Goal: Information Seeking & Learning: Learn about a topic

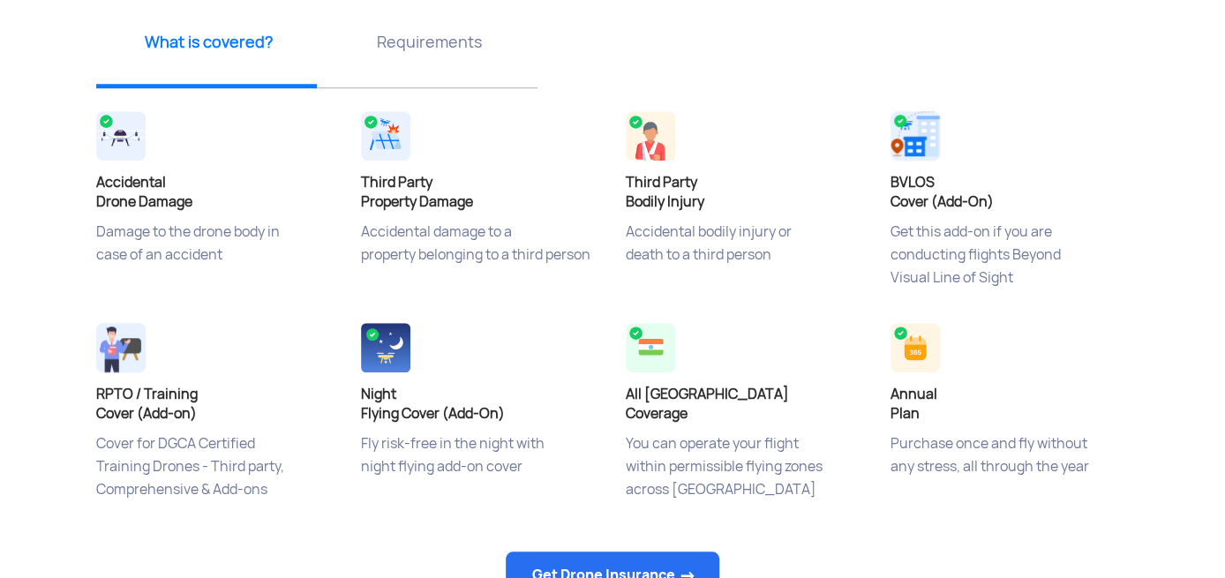
scroll to position [618, 0]
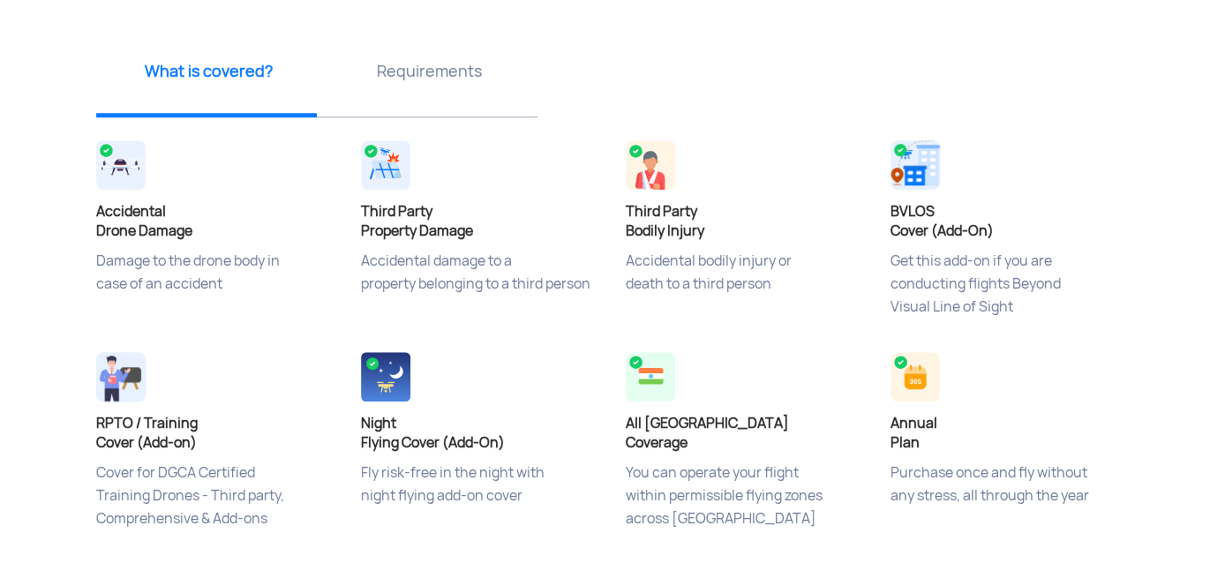
click at [912, 184] on img at bounding box center [914, 164] width 49 height 49
click at [453, 80] on p "Requirements" at bounding box center [429, 71] width 207 height 22
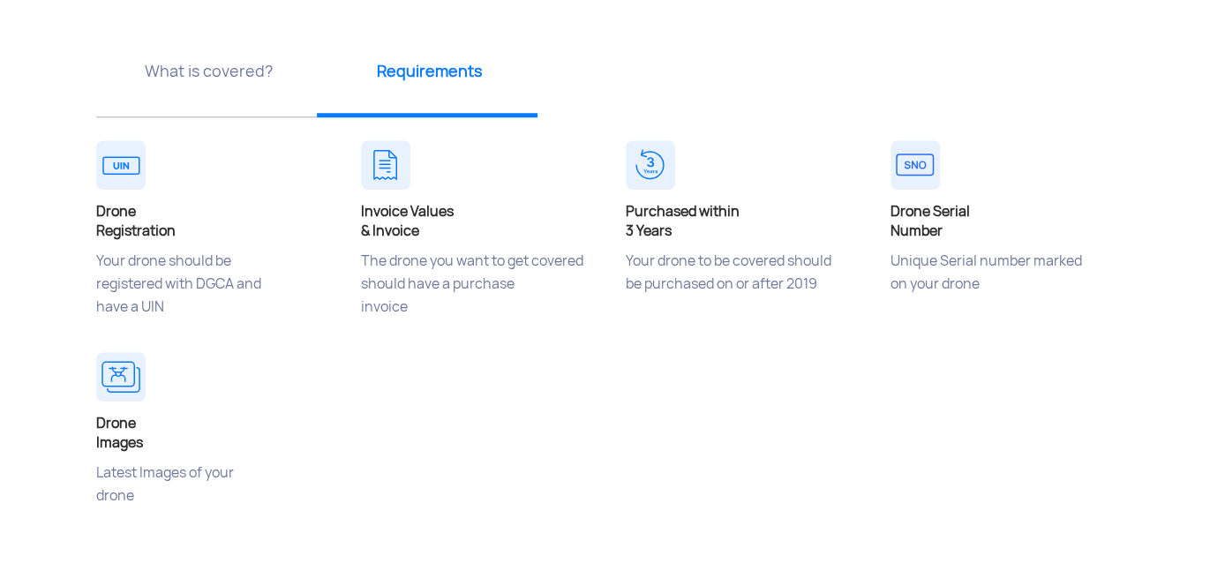
click at [192, 77] on p "What is covered?" at bounding box center [208, 71] width 207 height 22
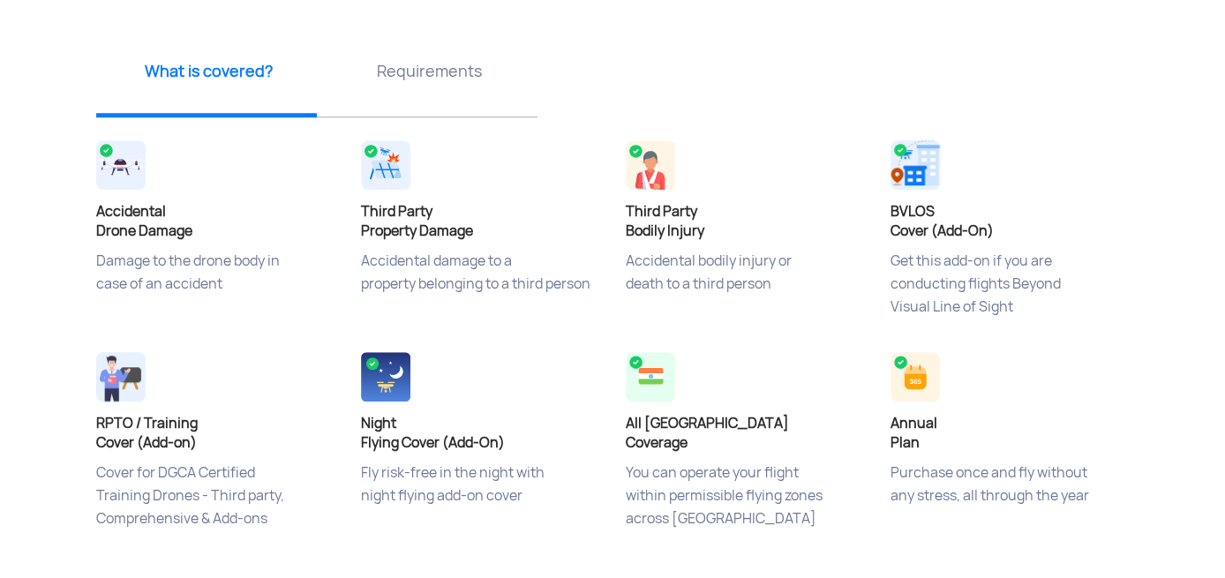
drag, startPoint x: 890, startPoint y: 207, endPoint x: 991, endPoint y: 225, distance: 102.1
click at [991, 225] on h4 "BVLOS Cover (Add-On)" at bounding box center [1009, 221] width 238 height 39
copy h4 "BVLOS Cover (Add-On)"
click at [1048, 470] on p "Purchase once and fly without any stress, all through the year" at bounding box center [1009, 505] width 238 height 88
click at [941, 497] on p "Purchase once and fly without any stress, all through the year" at bounding box center [1009, 505] width 238 height 88
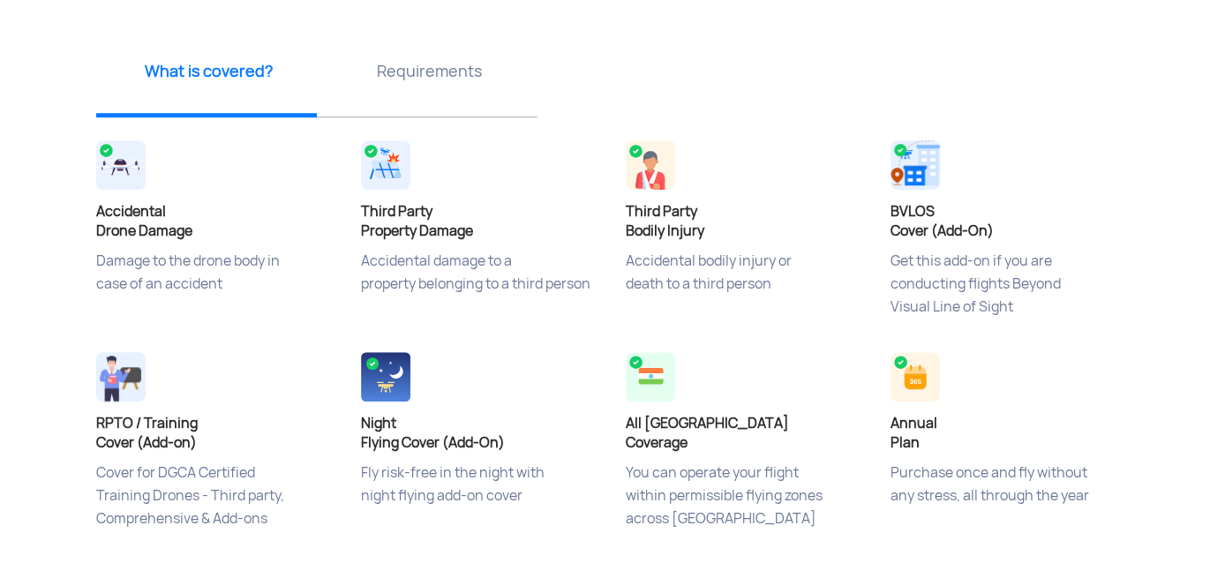
click at [1011, 498] on p "Purchase once and fly without any stress, all through the year" at bounding box center [1009, 505] width 238 height 88
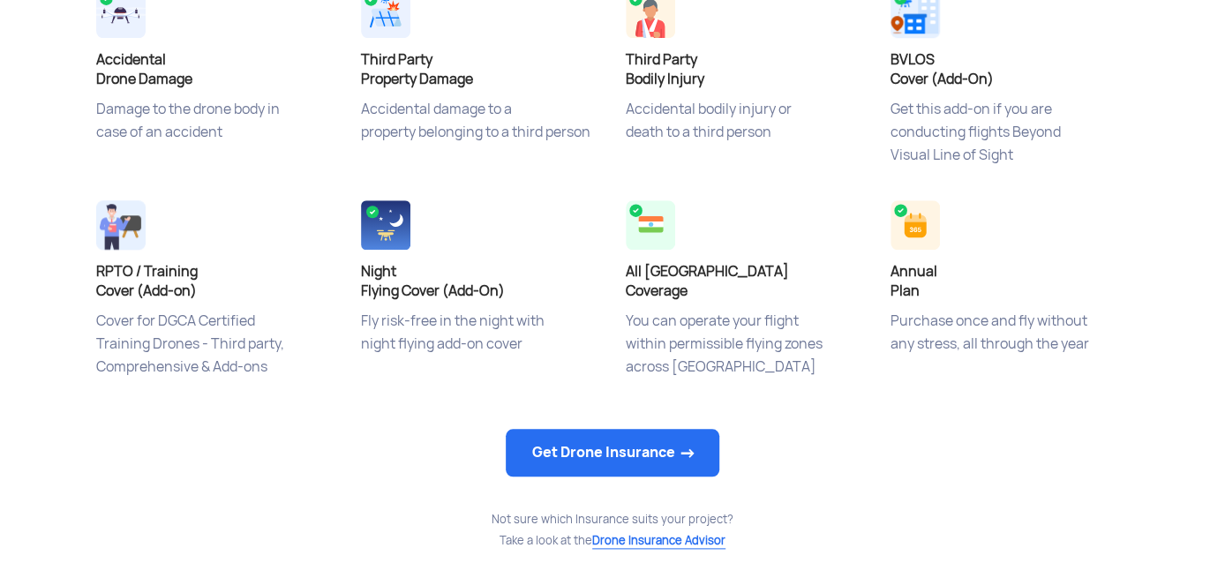
scroll to position [794, 0]
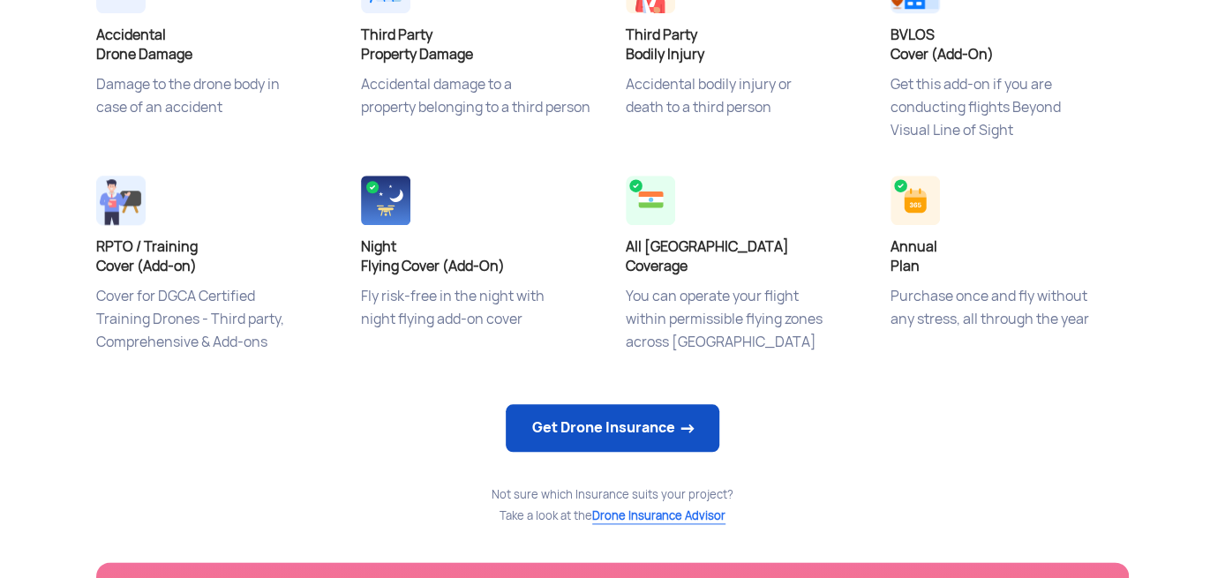
drag, startPoint x: 587, startPoint y: 427, endPoint x: 570, endPoint y: 426, distance: 16.8
click at [586, 426] on link "Get Drone Insurance" at bounding box center [613, 428] width 214 height 48
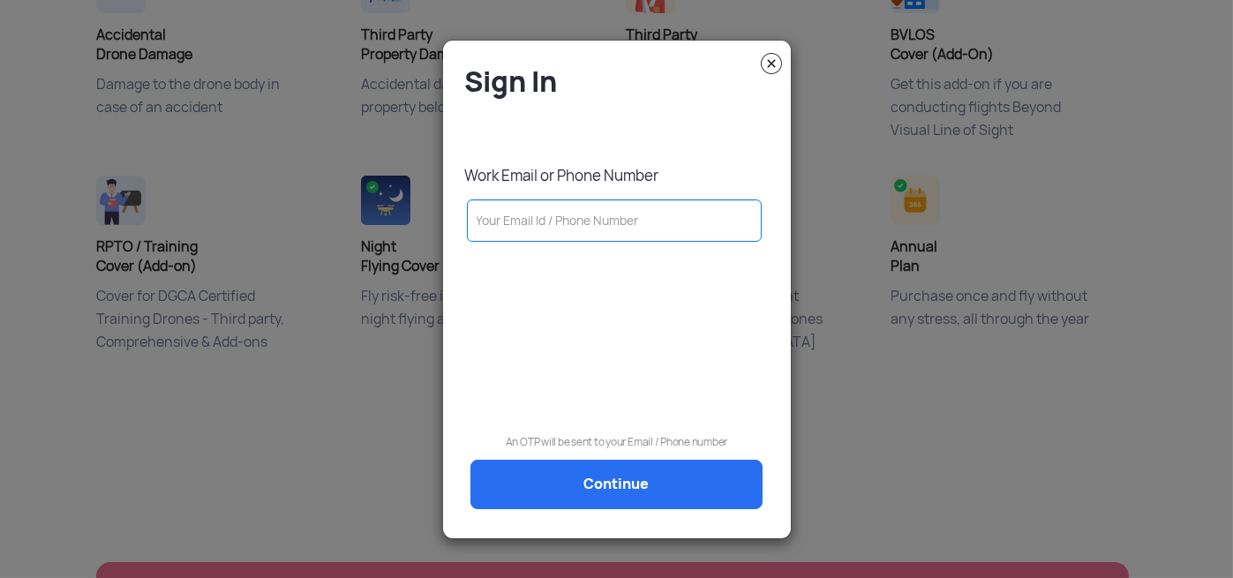
click at [769, 64] on img at bounding box center [771, 63] width 21 height 21
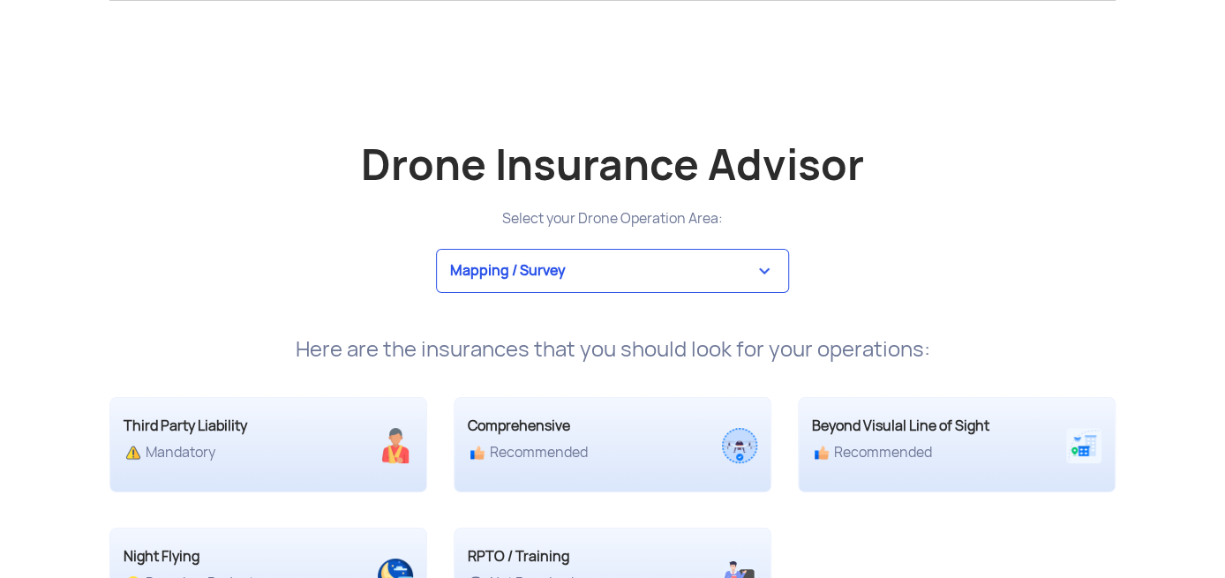
scroll to position [3265, 0]
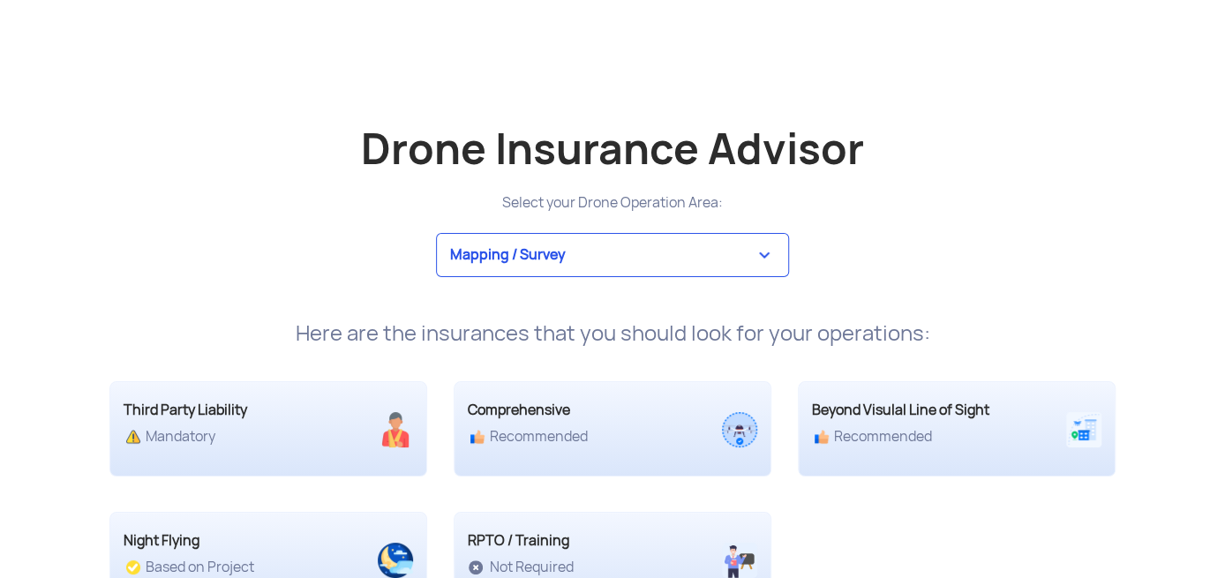
click at [687, 262] on select "Mapping / Survey Event Photography Agriculture Recreational Emergency / Police …" at bounding box center [612, 255] width 353 height 44
click at [436, 233] on select "Mapping / Survey Event Photography Agriculture Recreational Emergency / Police …" at bounding box center [612, 255] width 353 height 44
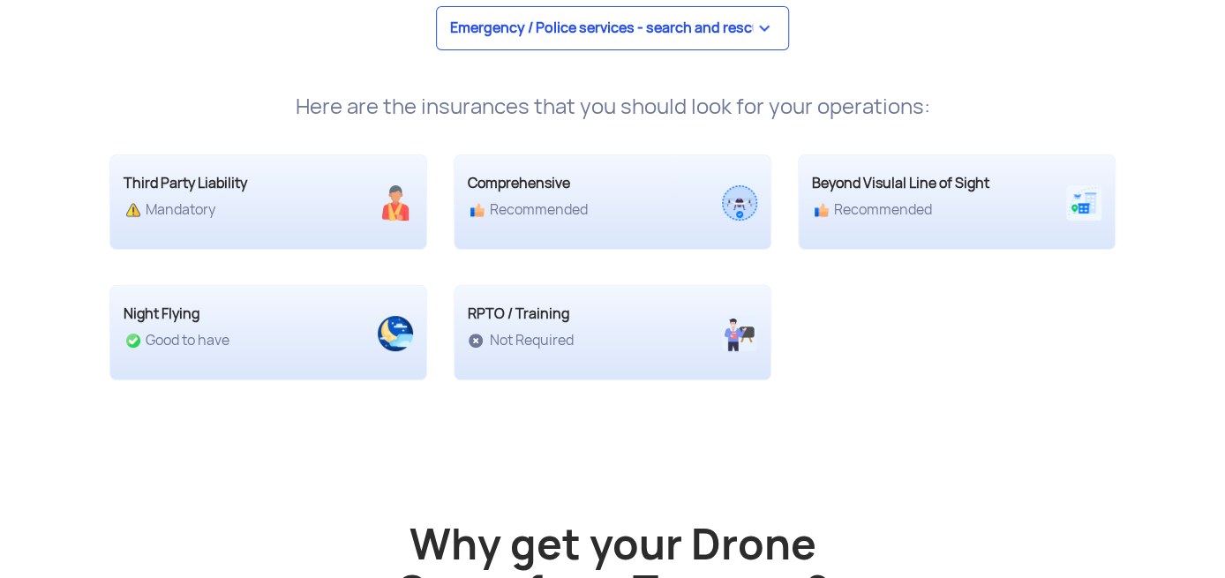
scroll to position [3530, 0]
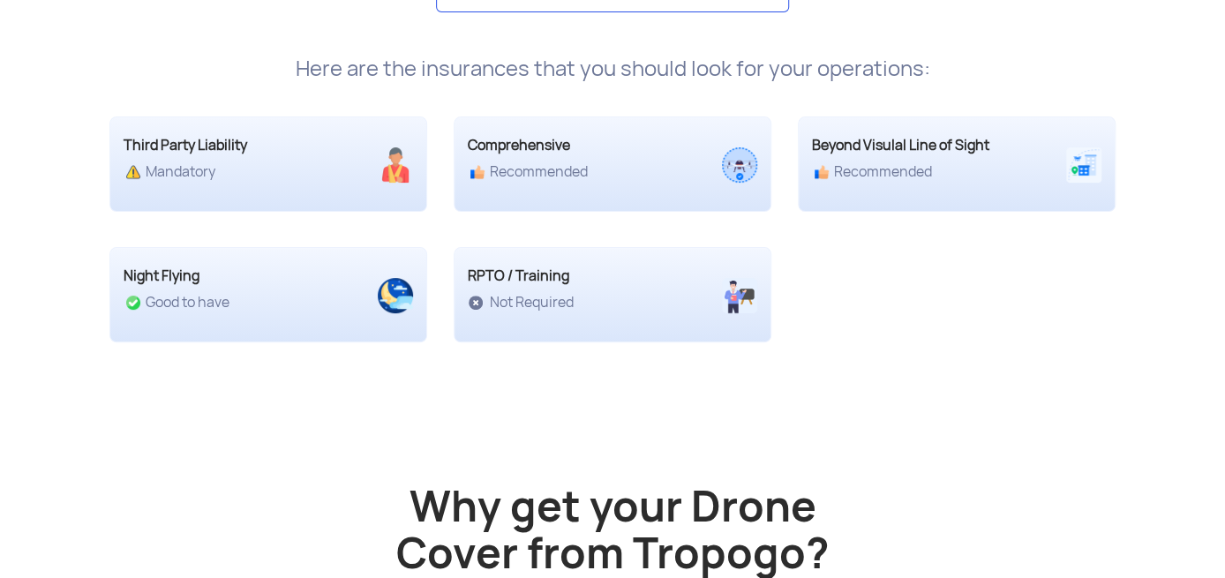
click at [605, 62] on div "Here are the insurances that you should look for your operations:" at bounding box center [612, 68] width 1032 height 25
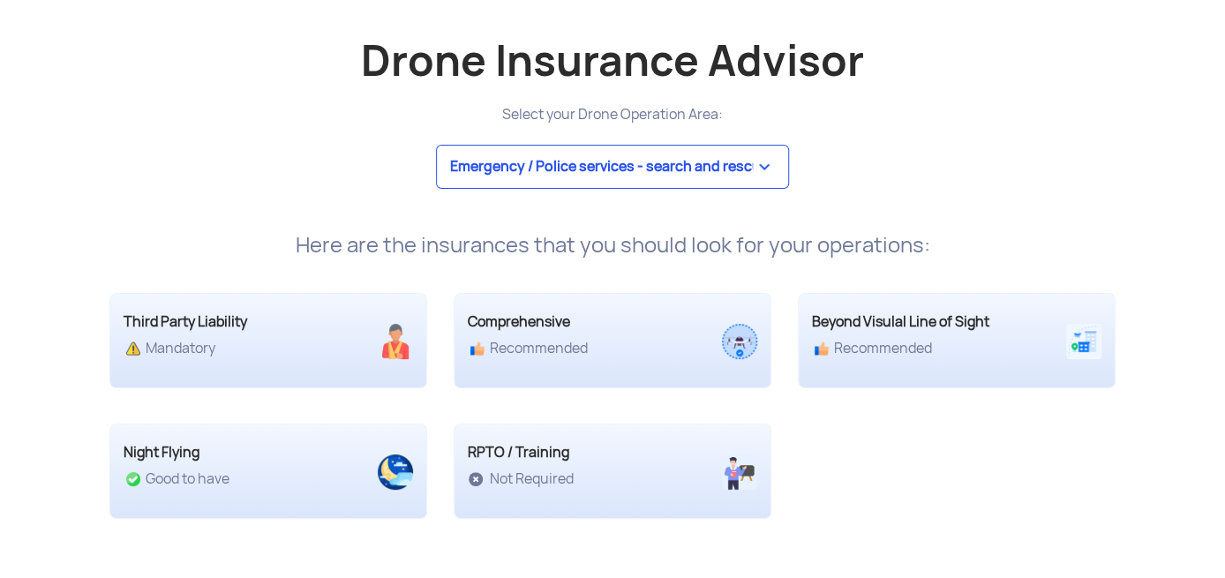
click at [586, 158] on select "Mapping / Survey Event Photography Agriculture Recreational Emergency / Police …" at bounding box center [612, 167] width 353 height 44
click at [436, 145] on select "Mapping / Survey Event Photography Agriculture Recreational Emergency / Police …" at bounding box center [612, 167] width 353 height 44
click at [267, 137] on div "Drone Insurance Advisor Select your Drone Operation Area: Mapping / Survey Even…" at bounding box center [612, 138] width 1032 height 237
click at [499, 163] on select "Mapping / Survey Event Photography Agriculture Recreational Emergency / Police …" at bounding box center [612, 167] width 353 height 44
select select "5"
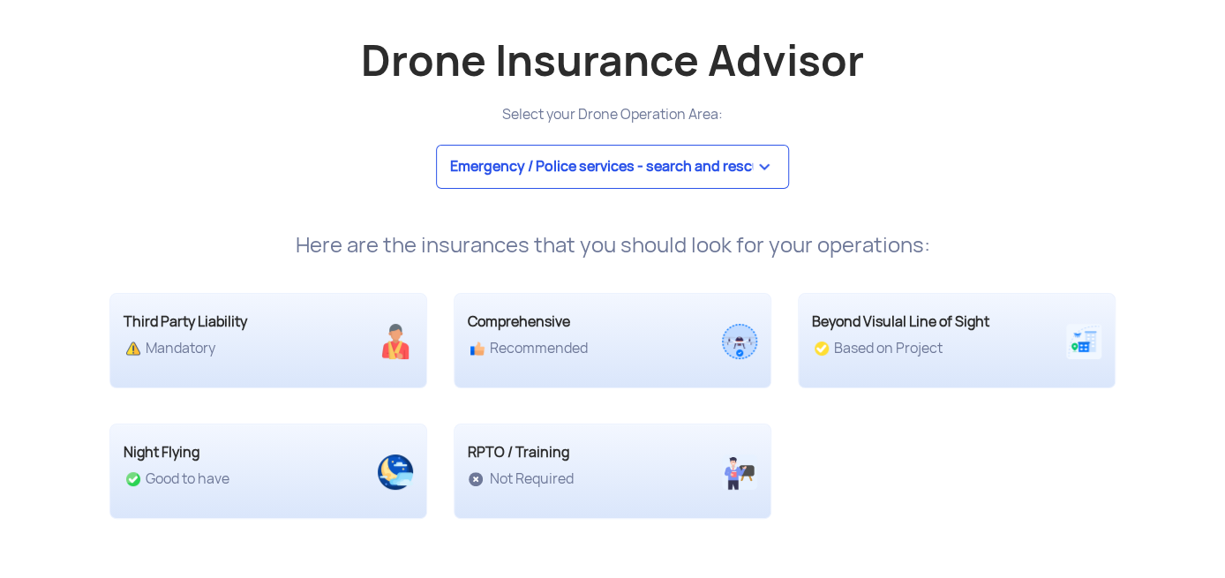
click at [436, 145] on select "Mapping / Survey Event Photography Agriculture Recreational Emergency / Police …" at bounding box center [612, 167] width 353 height 44
click at [1011, 107] on div "Select your Drone Operation Area:" at bounding box center [612, 114] width 1032 height 25
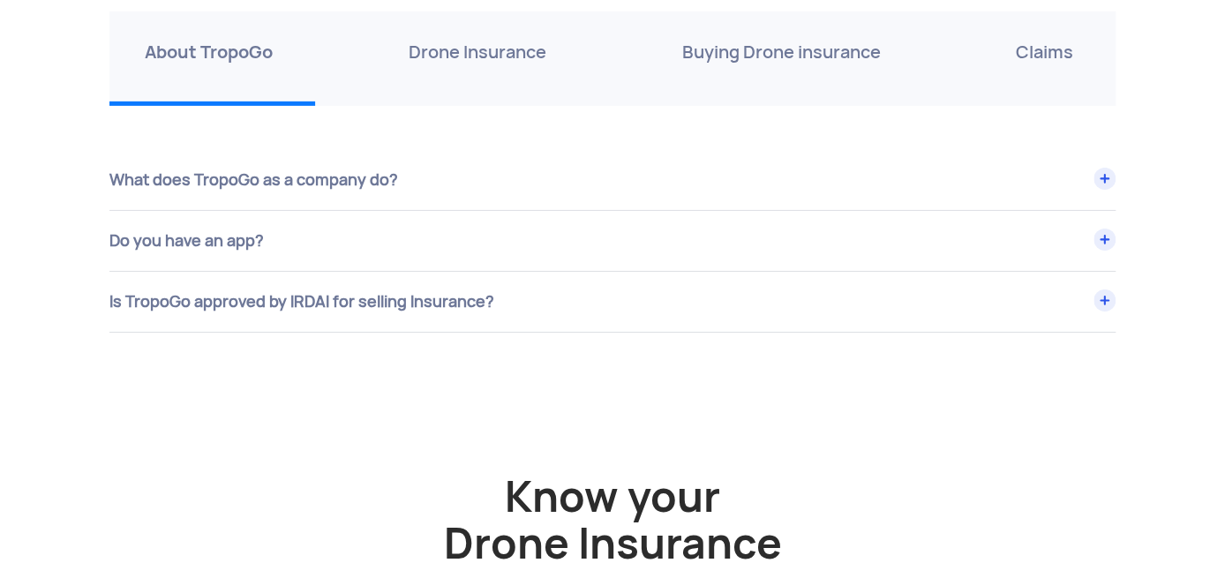
scroll to position [6177, 0]
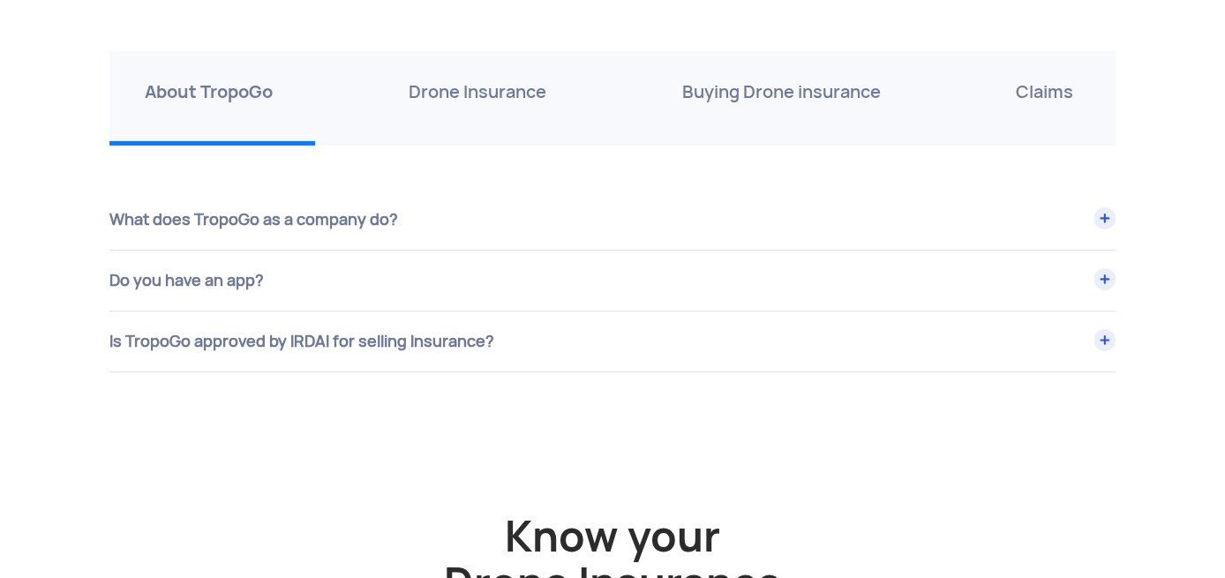
click at [469, 100] on p "Drone Insurance" at bounding box center [478, 92] width 138 height 28
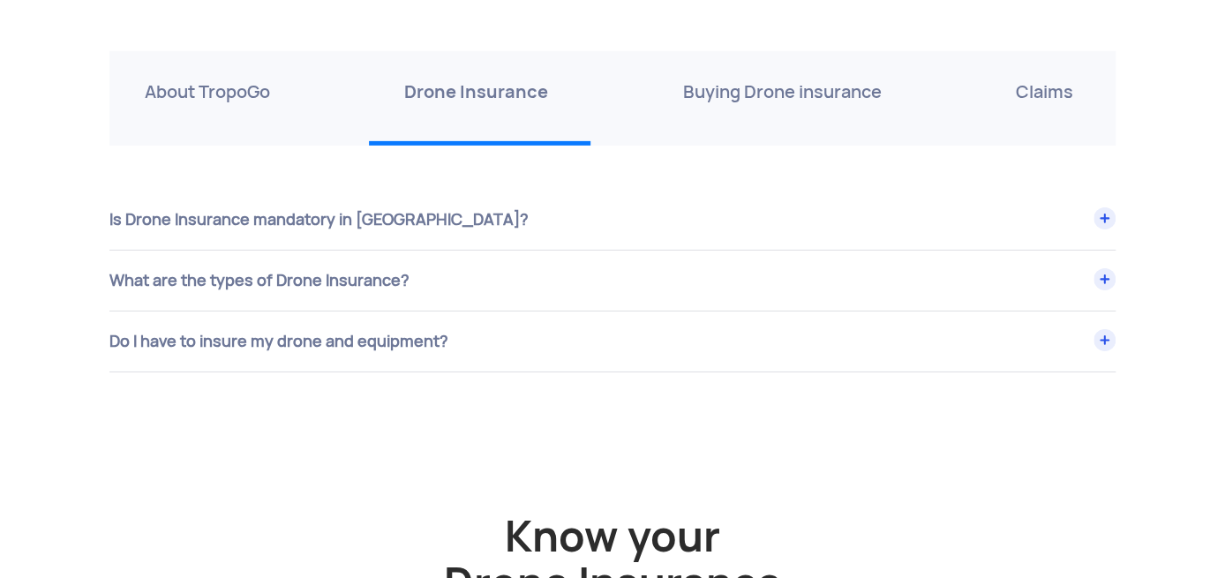
click at [414, 224] on div "Is Drone Insurance mandatory in India?" at bounding box center [612, 220] width 1006 height 60
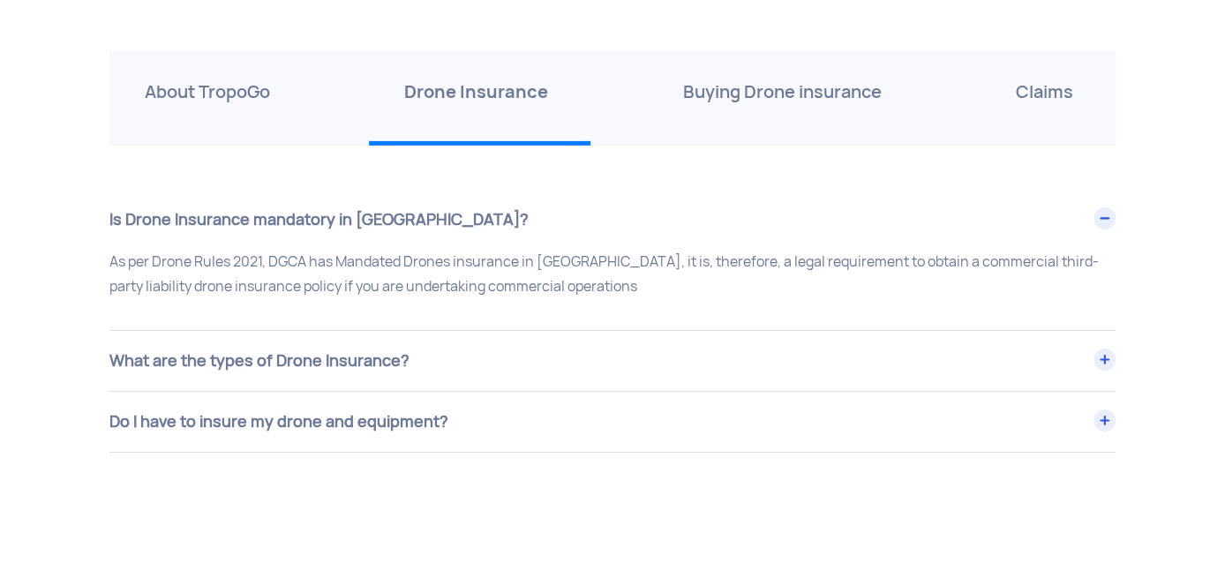
click at [420, 351] on div "What are the types of Drone Insurance?" at bounding box center [612, 361] width 1006 height 60
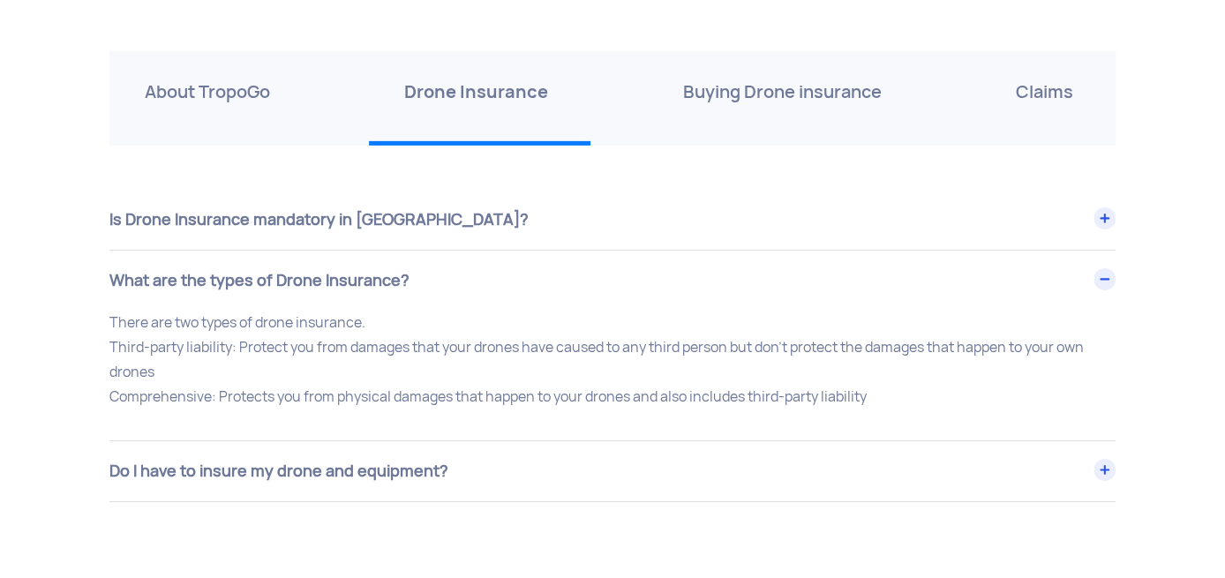
click at [282, 461] on div "Do I have to insure my drone and equipment?" at bounding box center [612, 471] width 1006 height 60
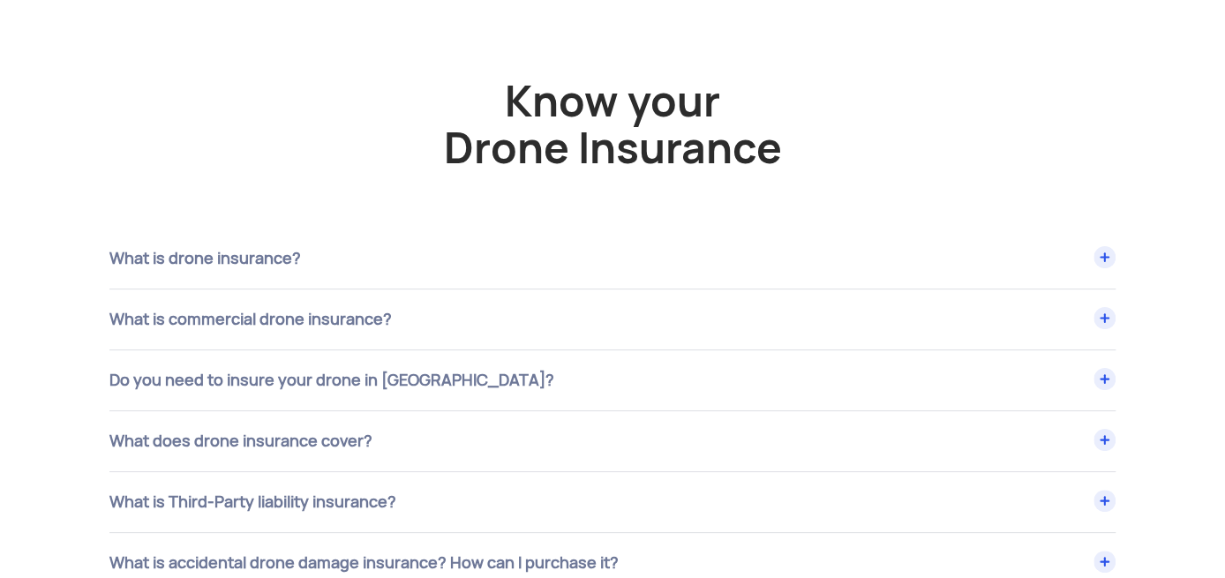
scroll to position [6706, 0]
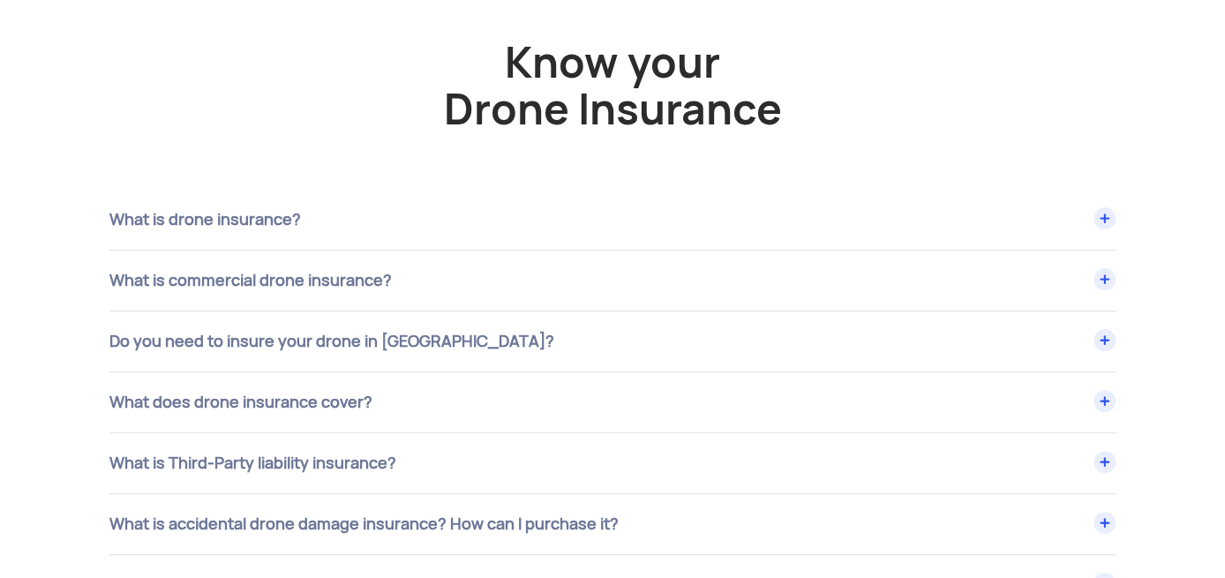
click at [431, 250] on div "Do you need to insure your drone in India?" at bounding box center [612, 220] width 1006 height 60
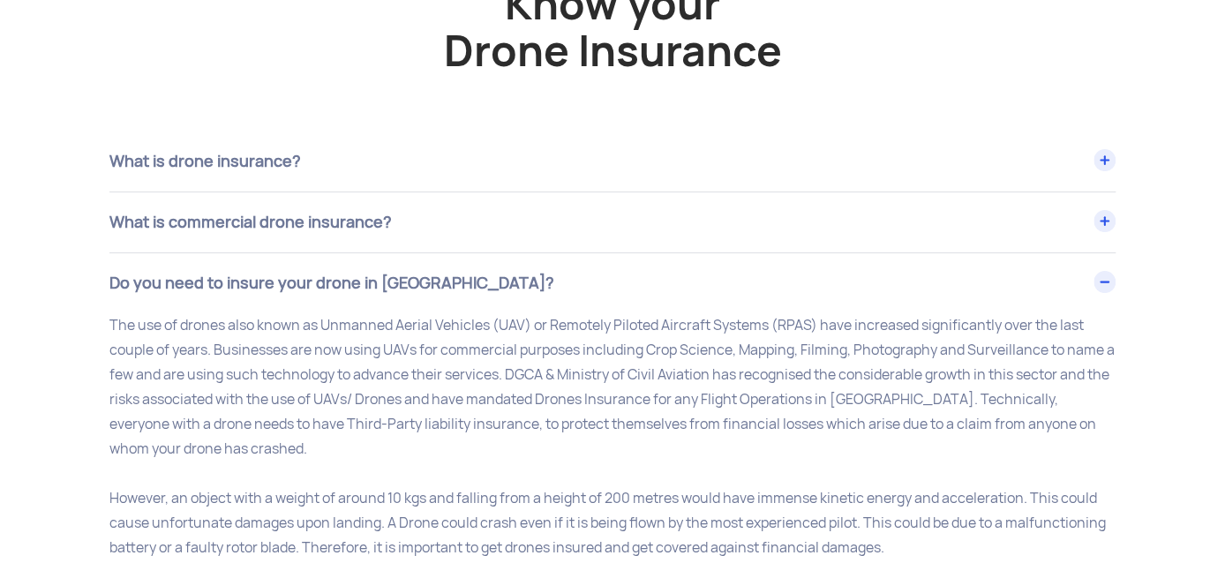
scroll to position [6794, 0]
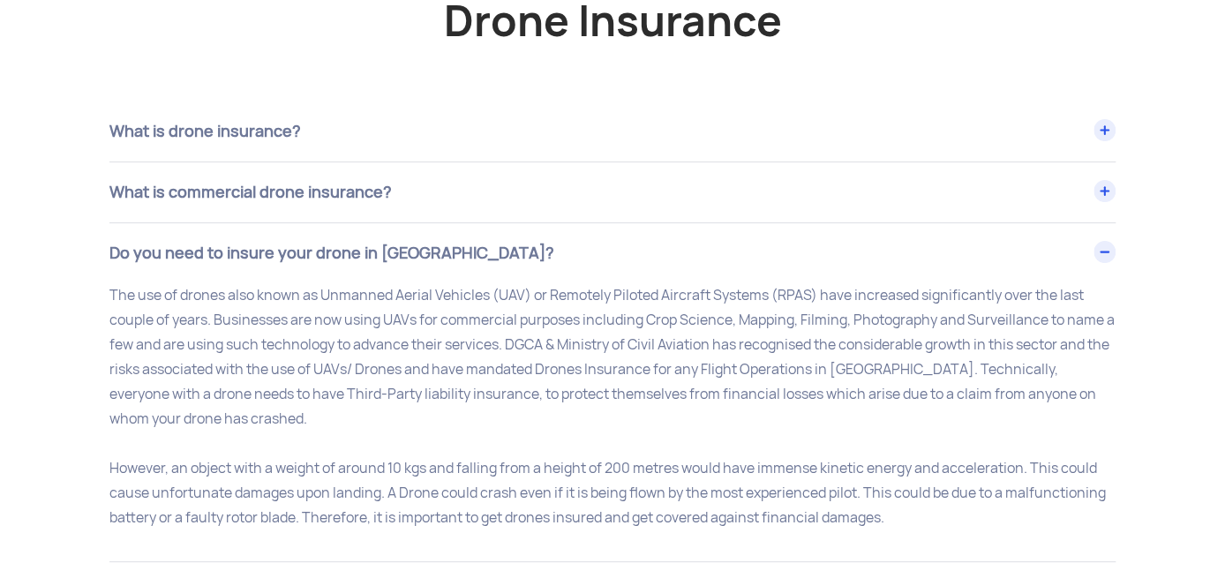
click at [450, 252] on div "Do you need to insure your drone in India?" at bounding box center [612, 253] width 1006 height 60
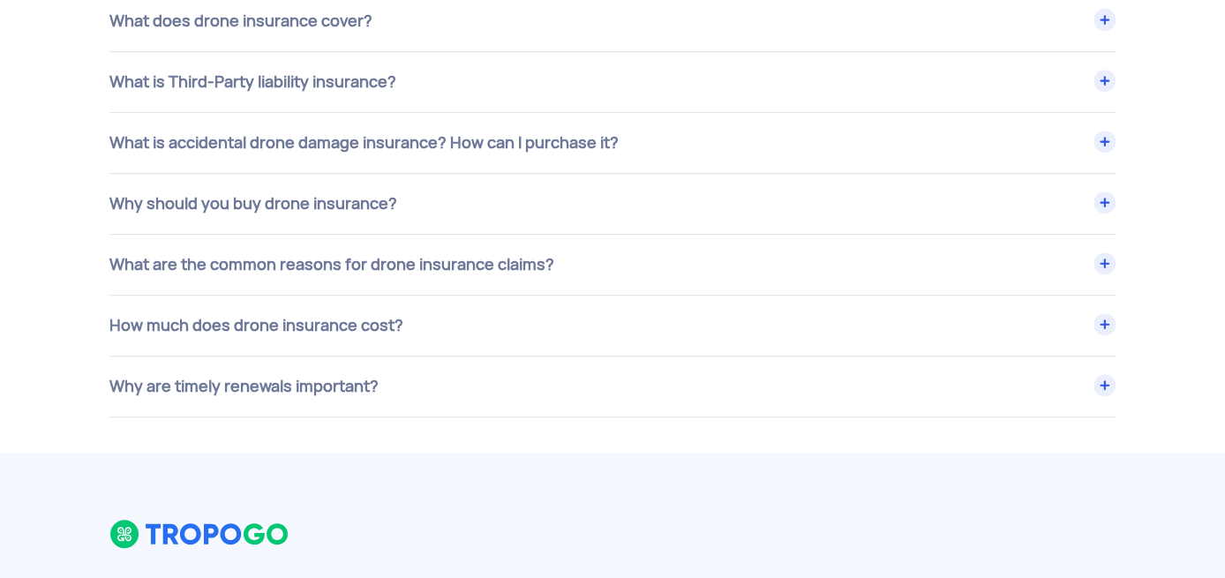
scroll to position [7059, 0]
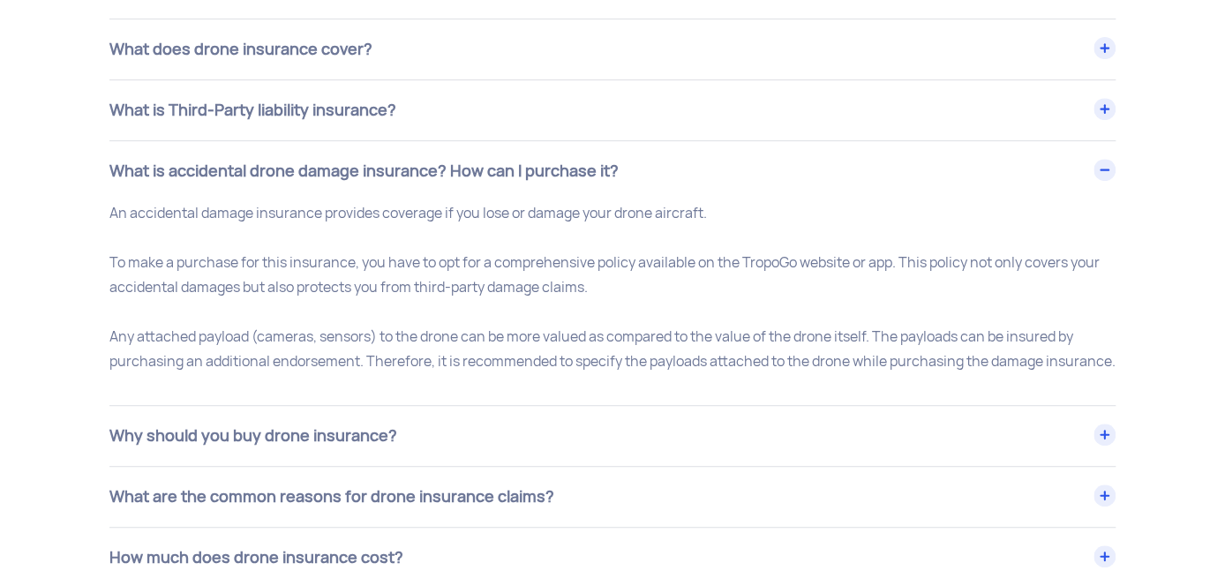
click at [602, 151] on div "What is accidental drone damage insurance? How can I purchase it?" at bounding box center [612, 171] width 1006 height 60
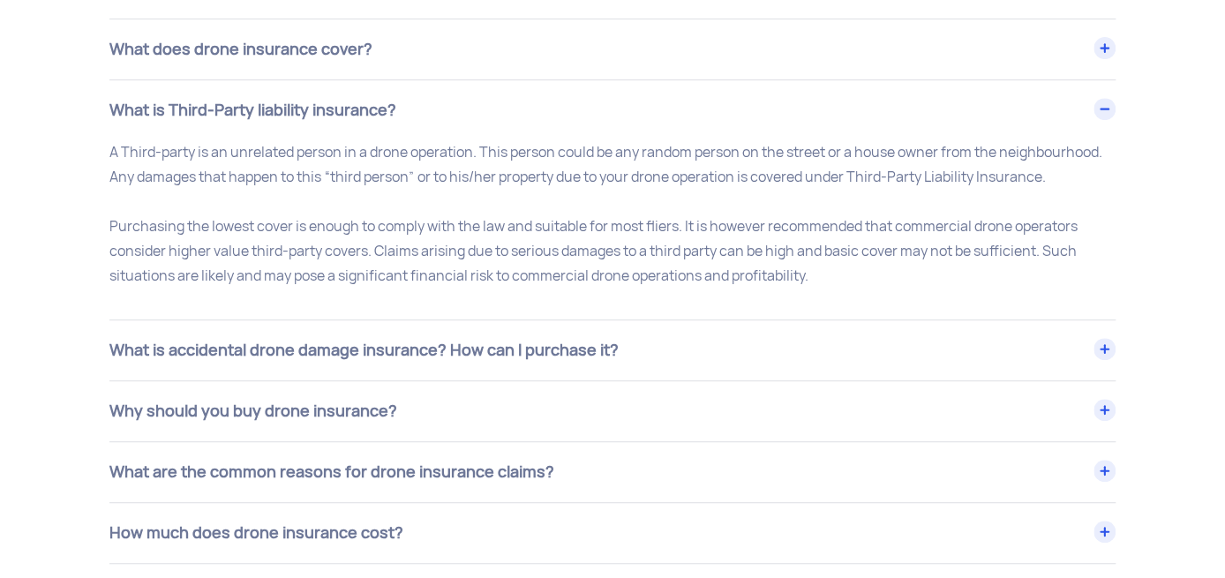
click at [395, 104] on div "What is Third-Party liability insurance?" at bounding box center [612, 110] width 1006 height 60
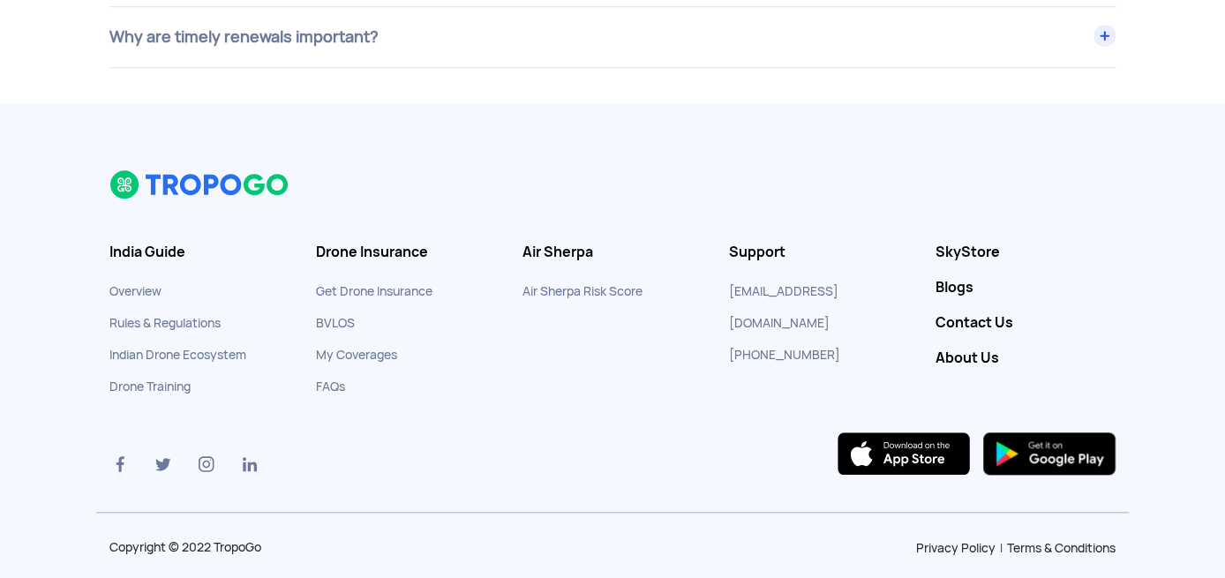
scroll to position [7449, 0]
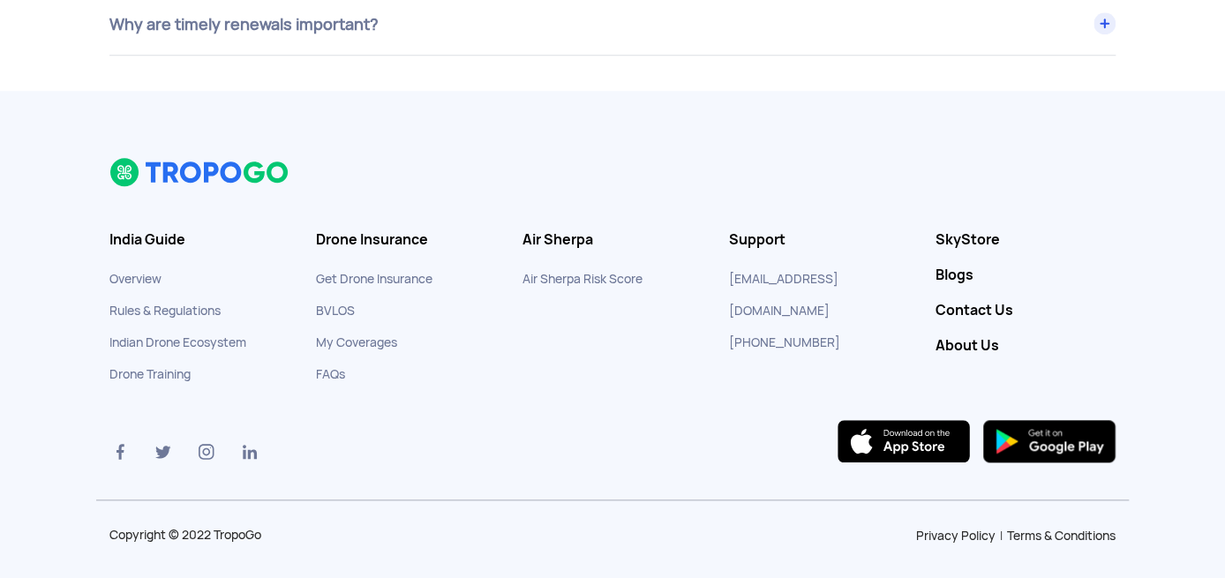
click at [370, 326] on li "My Coverages" at bounding box center [406, 342] width 180 height 32
click at [353, 336] on link "My Coverages" at bounding box center [356, 342] width 81 height 16
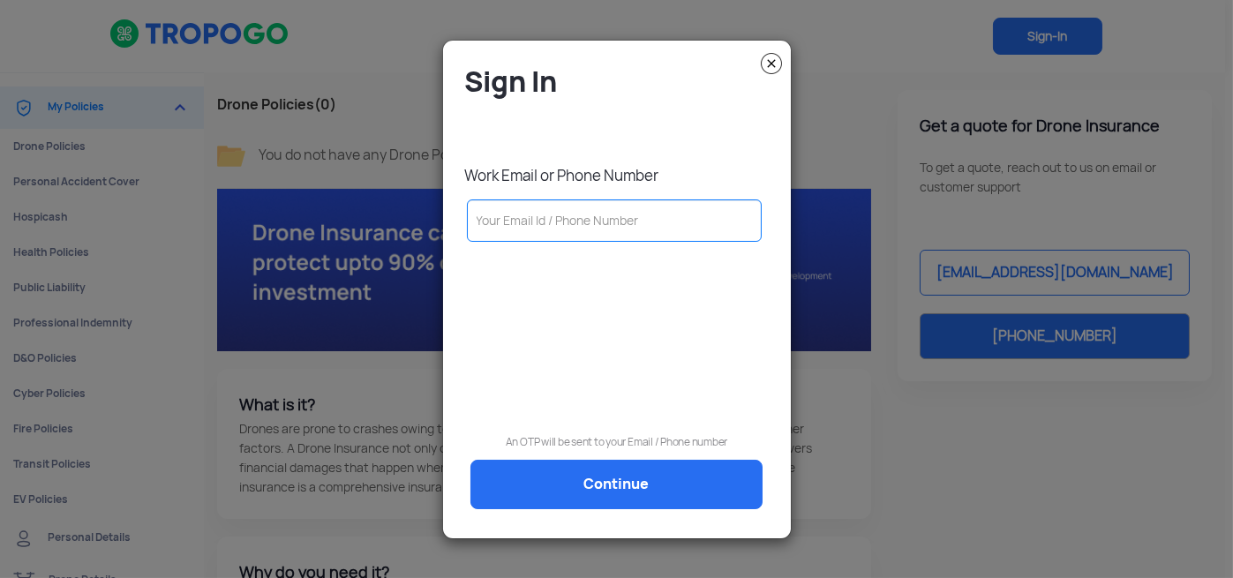
click at [769, 58] on img at bounding box center [771, 63] width 21 height 21
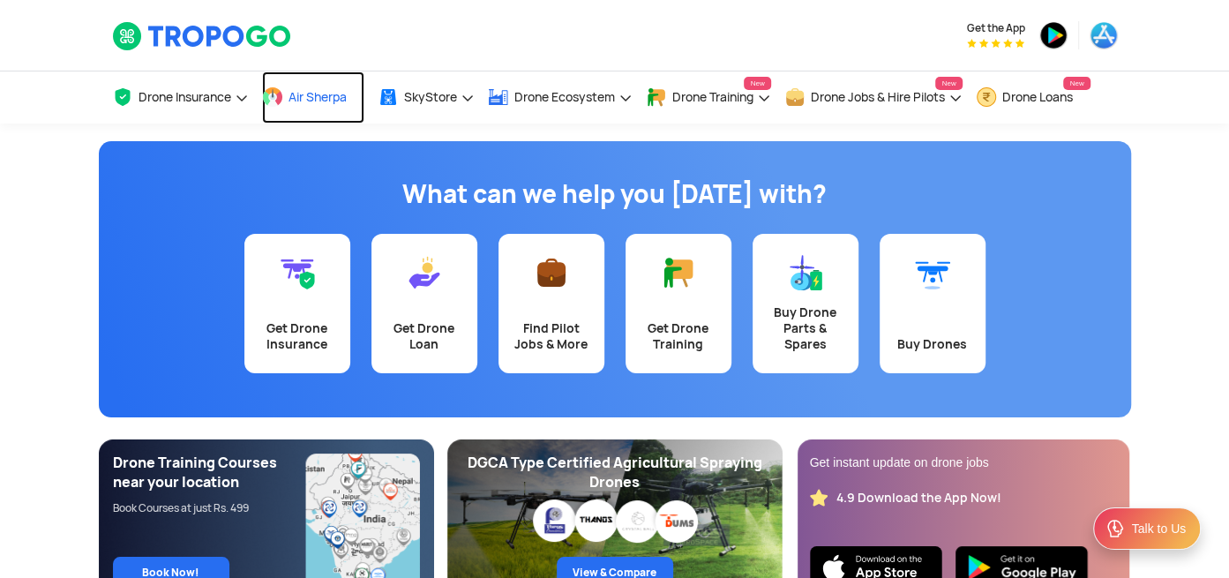
click at [307, 101] on span "Air Sherpa" at bounding box center [318, 97] width 58 height 14
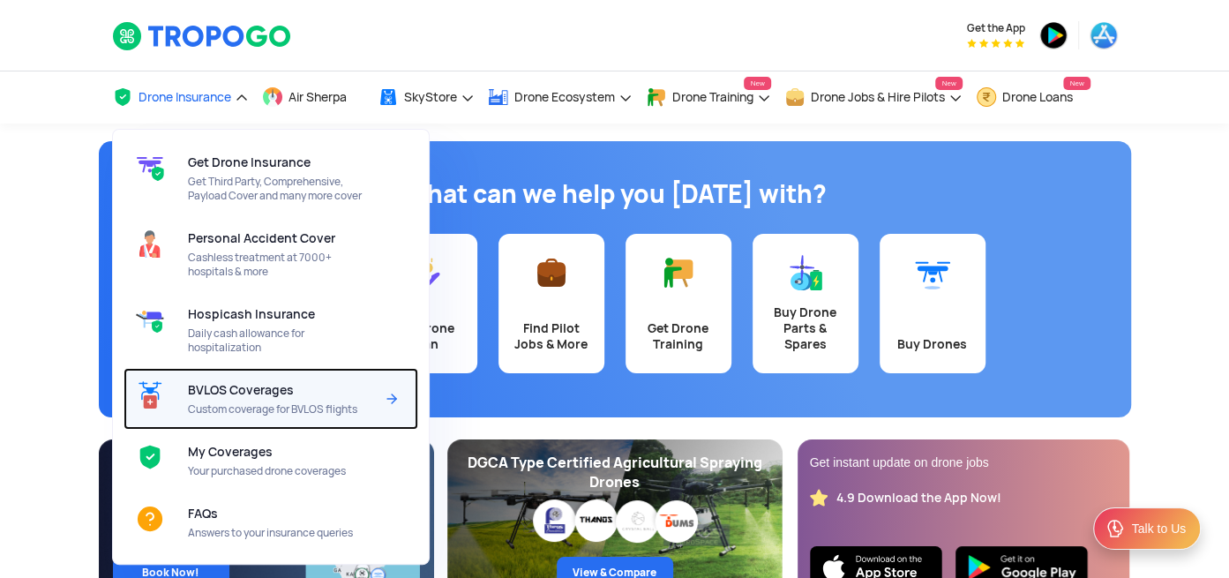
click at [270, 409] on span "Custom coverage for BVLOS flights" at bounding box center [281, 409] width 186 height 14
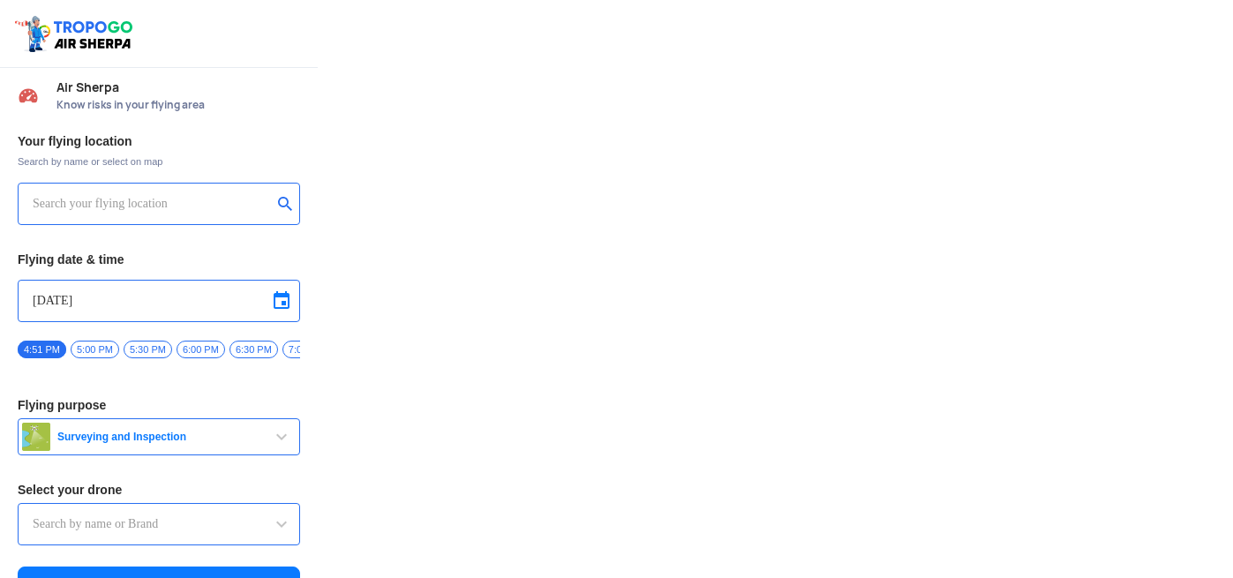
type input "Lookout VTOL_Tactical"
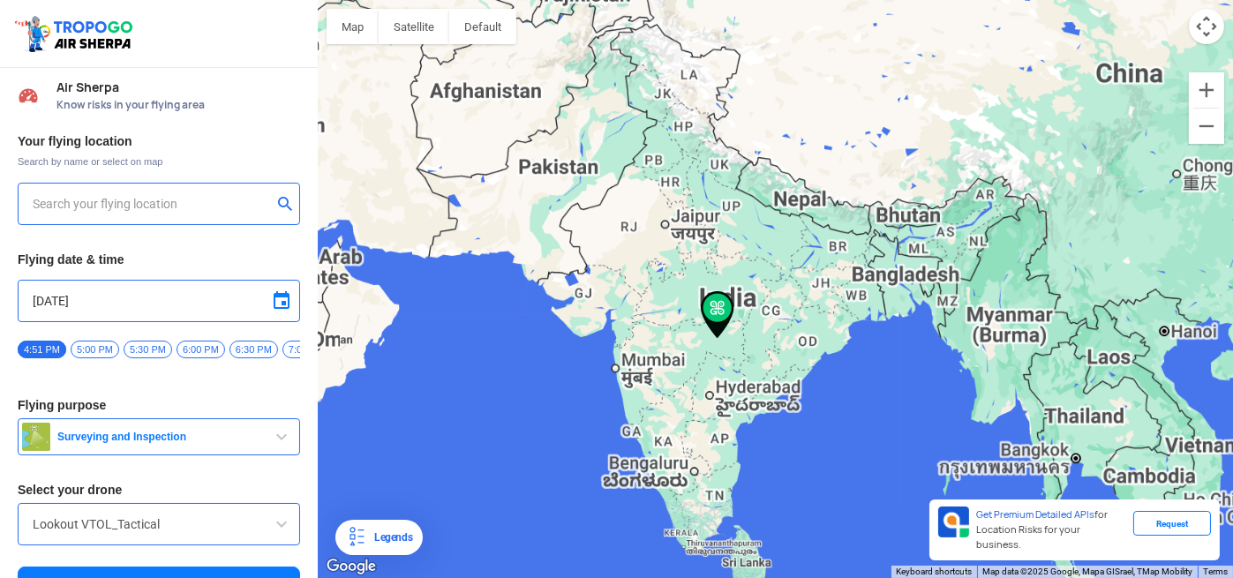
type input "144, Khattalwada, Wadgaon, Maharashtra 272176, India"
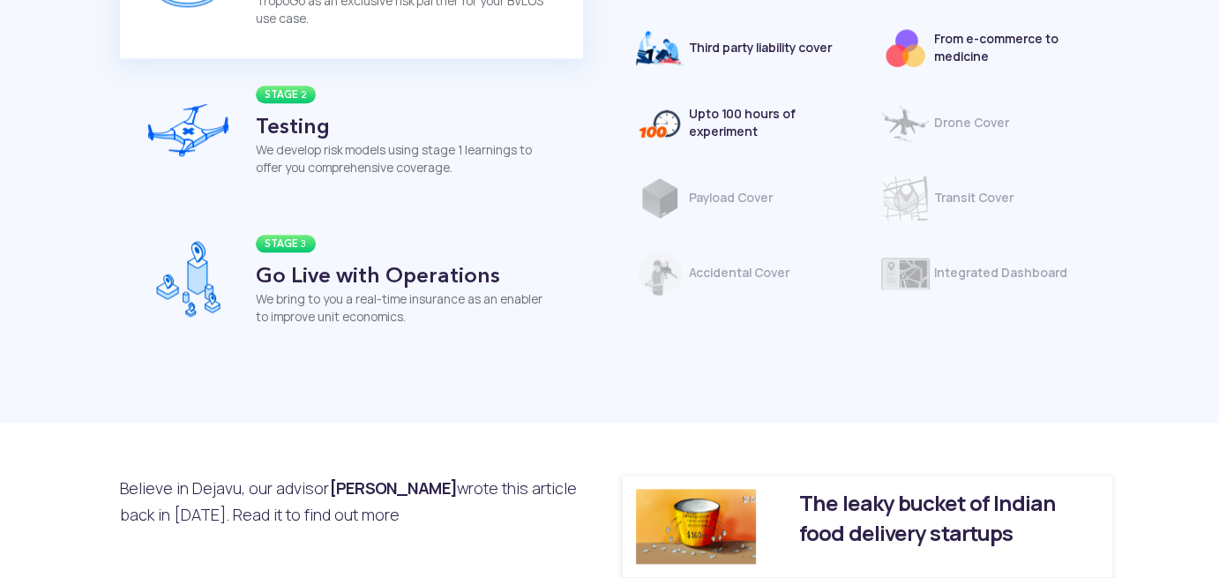
scroll to position [1853, 0]
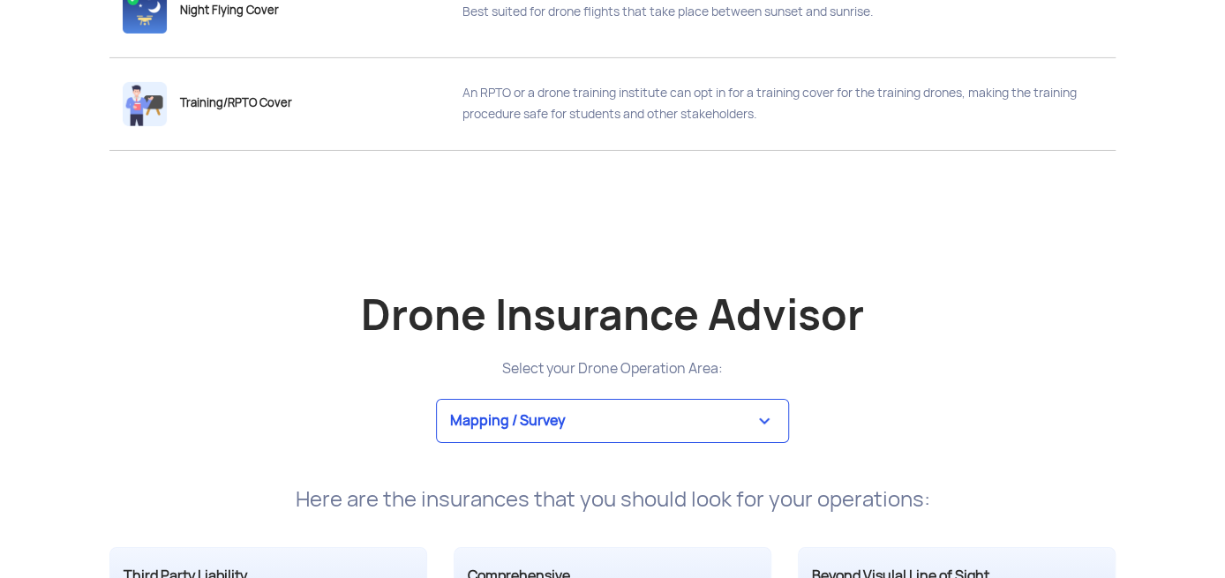
scroll to position [3353, 0]
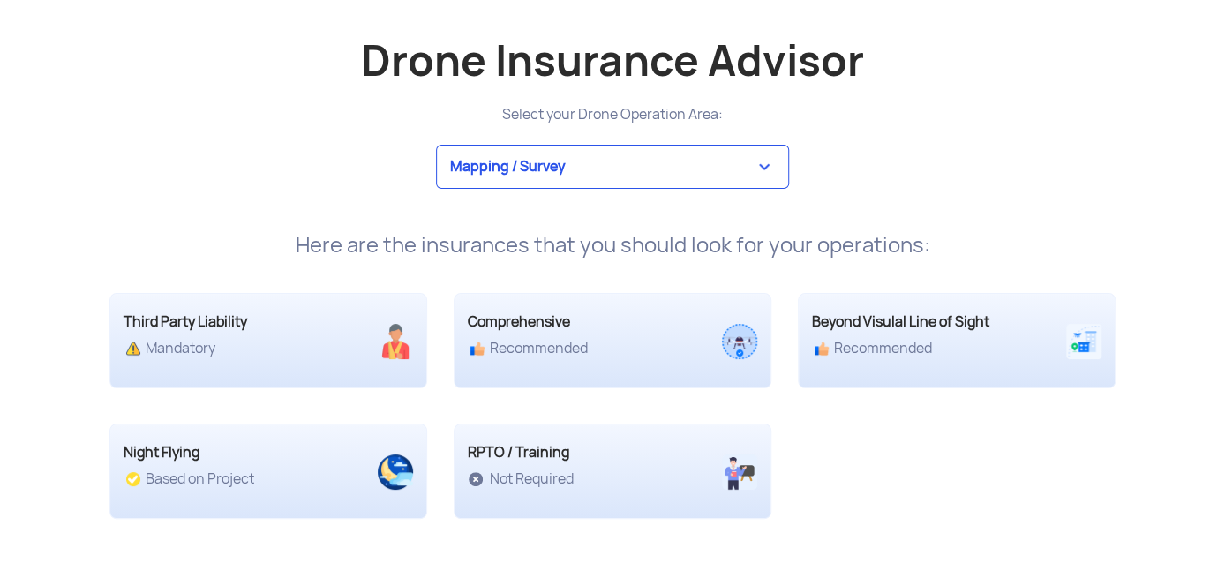
click at [918, 326] on div "Beyond Visulal Line of Sight" at bounding box center [917, 321] width 211 height 21
click at [914, 340] on div "Recommended" at bounding box center [917, 349] width 211 height 18
click at [619, 169] on select "Mapping / Survey Event Photography Agriculture Recreational Emergency / Police …" at bounding box center [612, 167] width 353 height 44
select select "5"
click at [436, 145] on select "Mapping / Survey Event Photography Agriculture Recreational Emergency / Police …" at bounding box center [612, 167] width 353 height 44
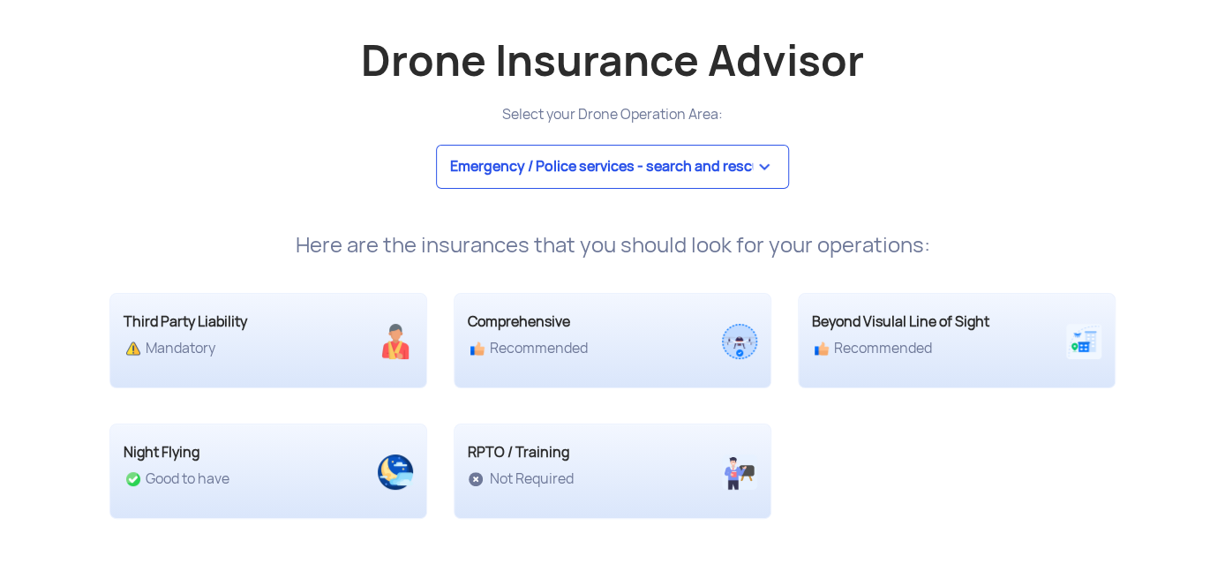
click at [1221, 164] on app-drone-insurace-advisor "Drone Insurance Advisor Select your Drone Operation Area: Mapping / Survey Even…" at bounding box center [612, 287] width 1225 height 534
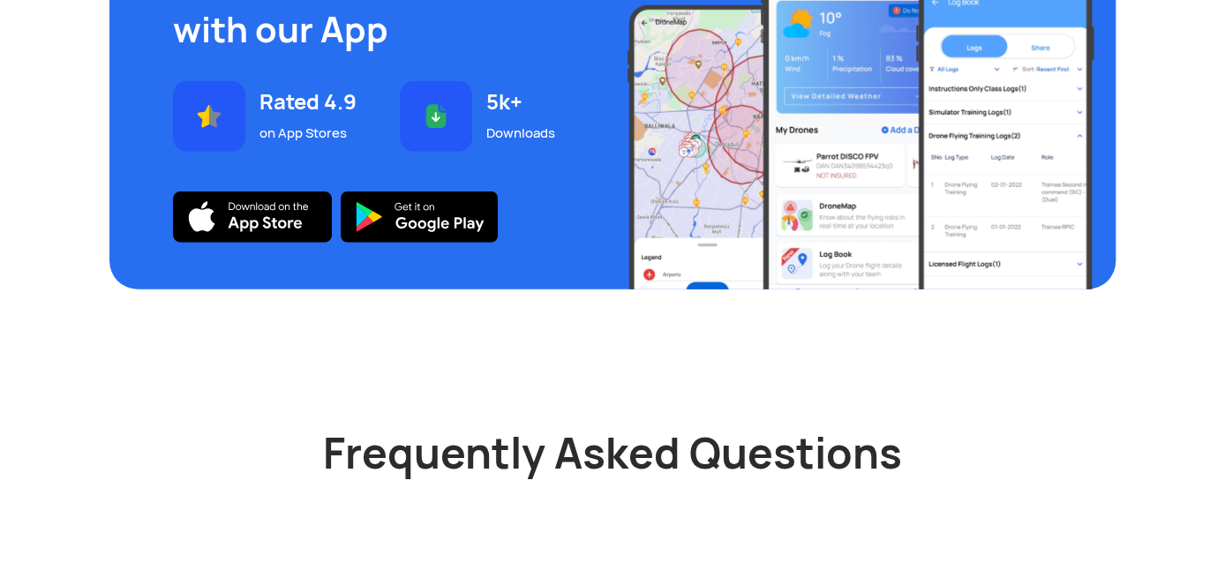
scroll to position [6089, 0]
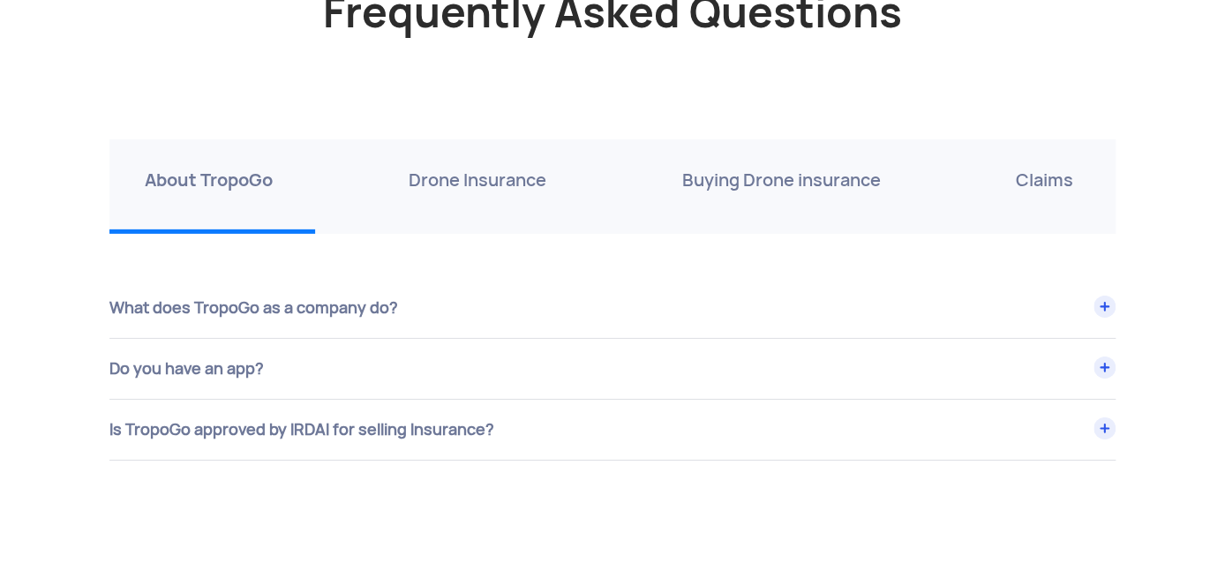
click at [825, 173] on p "Buying Drone insurance" at bounding box center [780, 180] width 199 height 28
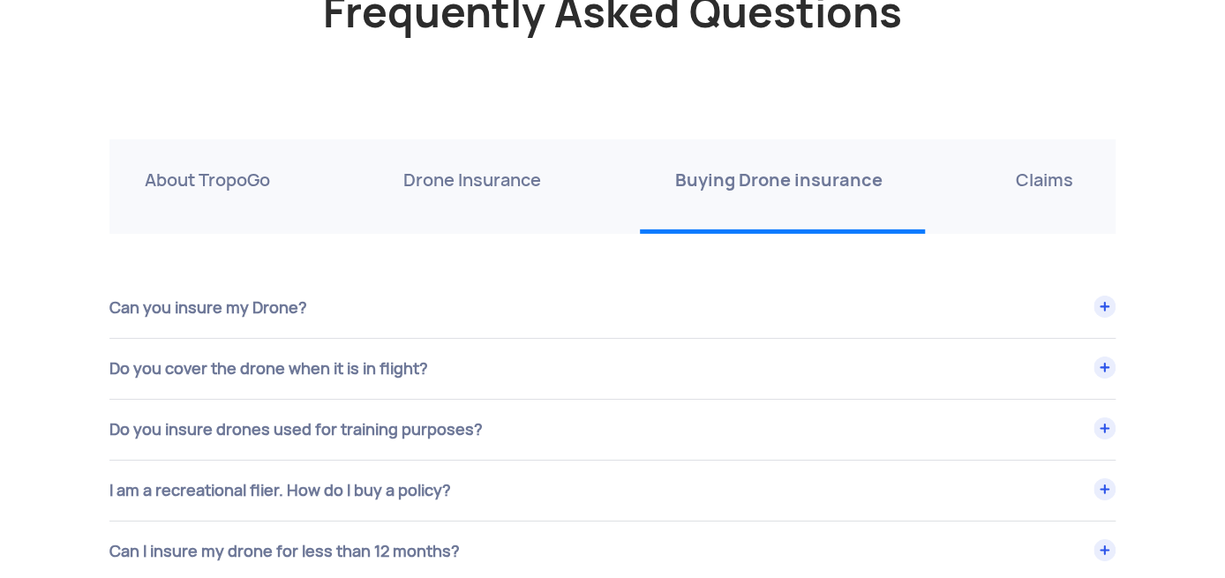
click at [1025, 181] on p "Claims" at bounding box center [1044, 180] width 57 height 28
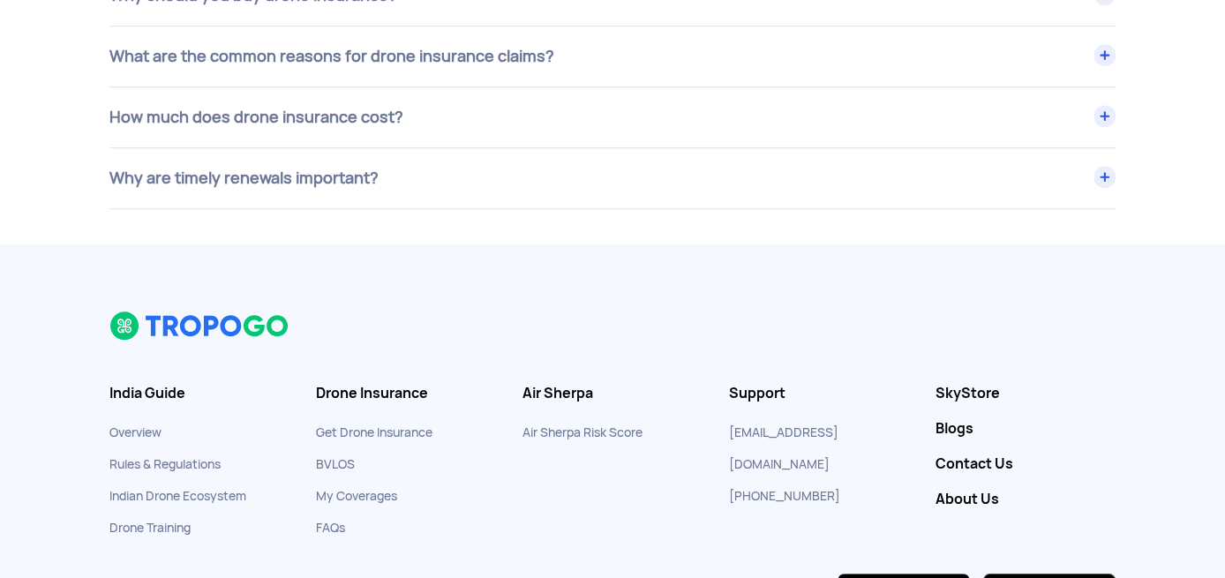
scroll to position [7324, 0]
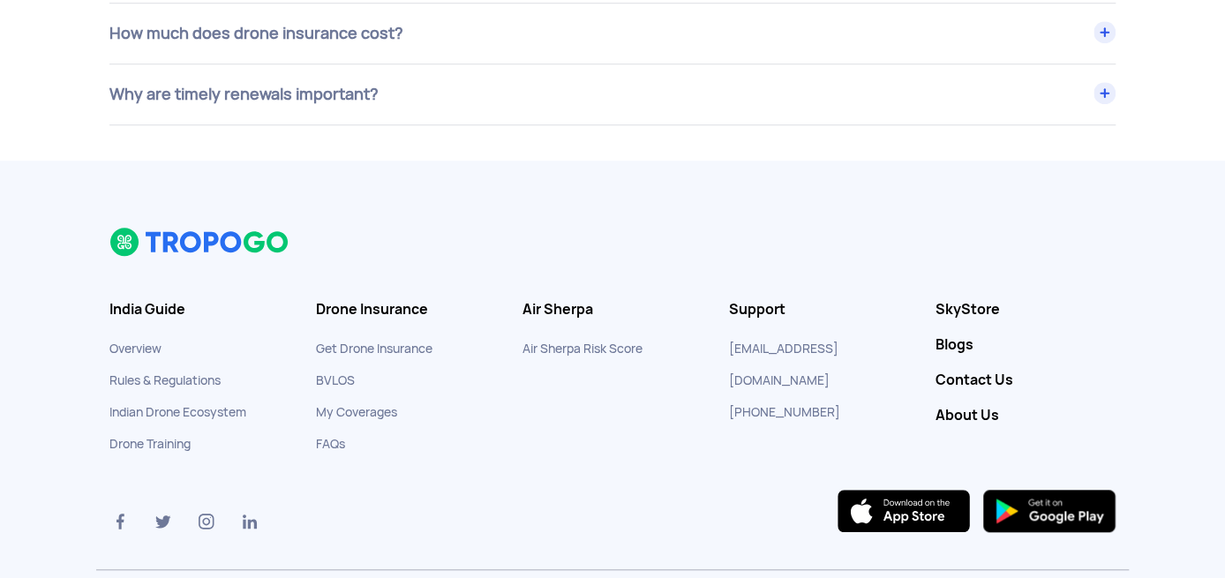
click at [345, 372] on link "BVLOS" at bounding box center [335, 380] width 39 height 16
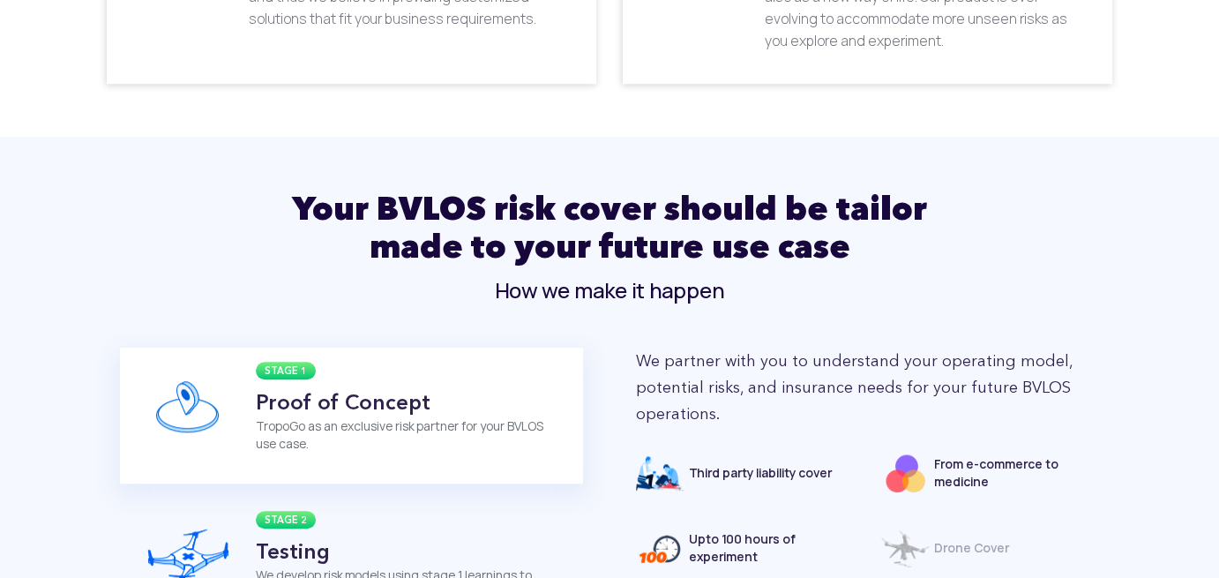
scroll to position [1677, 0]
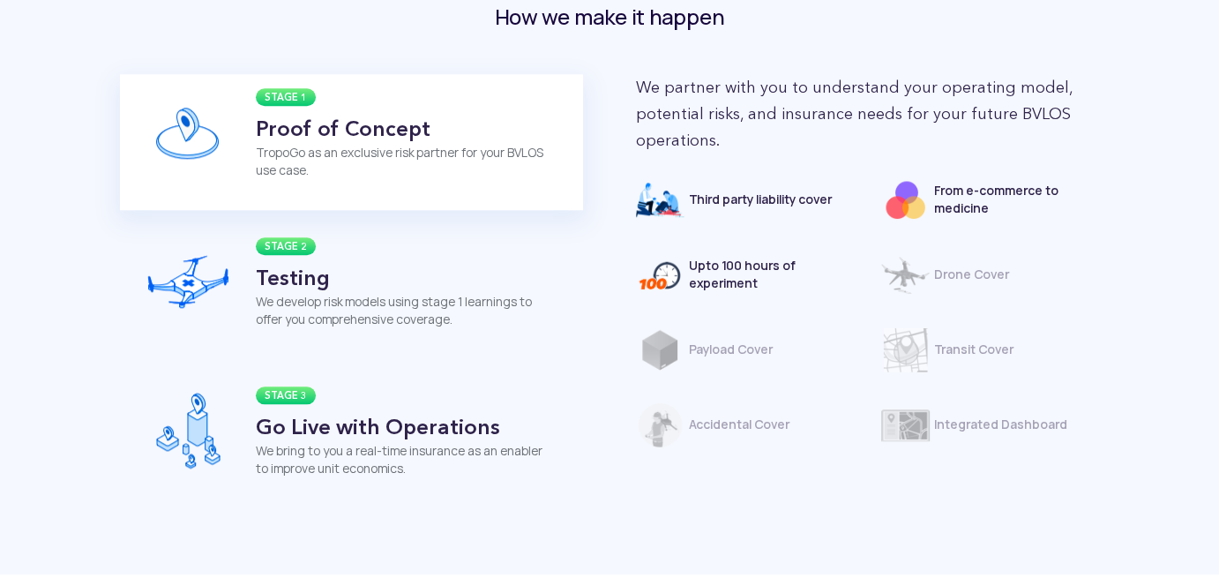
click at [791, 203] on p "Third party liability cover" at bounding box center [772, 200] width 166 height 18
click at [962, 204] on p "From e-commerce to medicine" at bounding box center [1017, 199] width 166 height 35
click at [732, 285] on p "Upto 100 hours of experiment" at bounding box center [772, 274] width 166 height 35
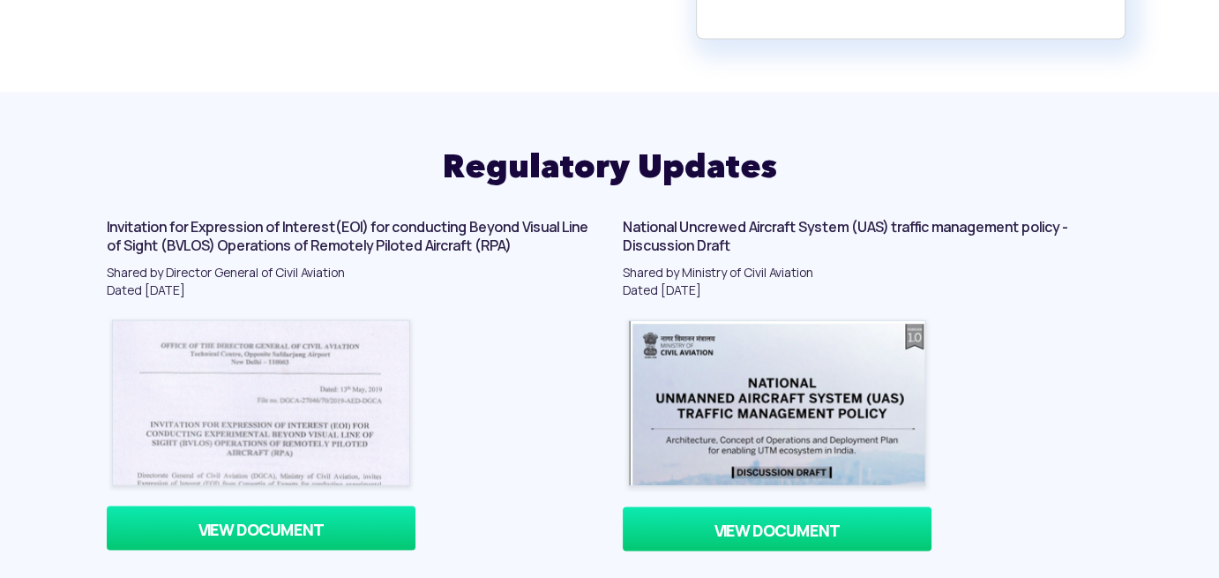
scroll to position [3177, 0]
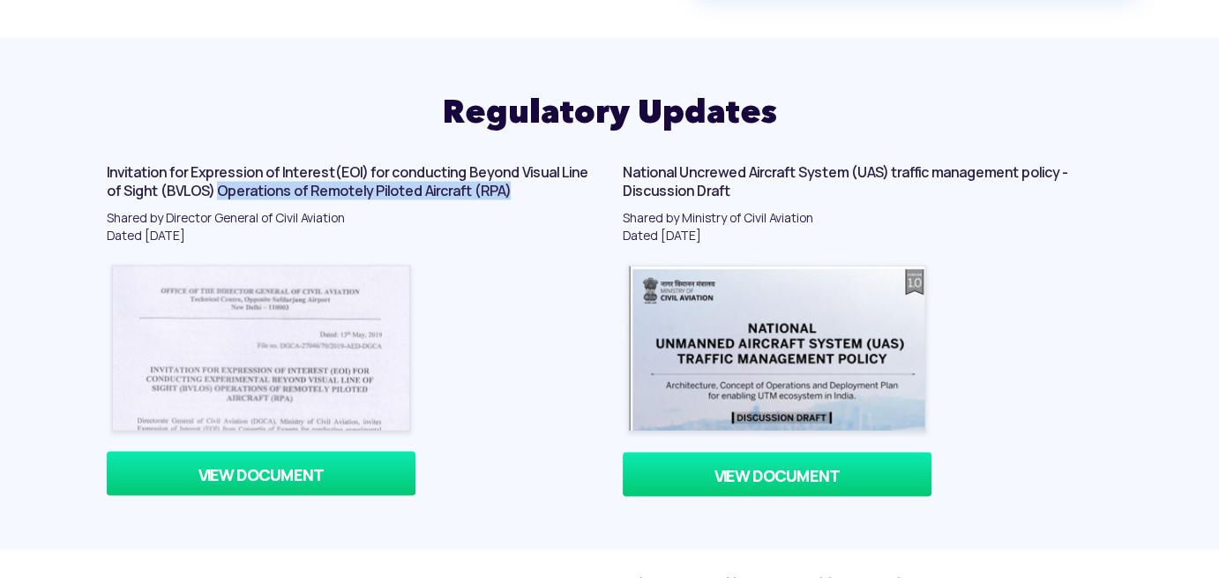
drag, startPoint x: 251, startPoint y: 191, endPoint x: 555, endPoint y: 187, distance: 304.4
click at [555, 187] on h4 "Invitation for Expression of Interest(EOI) for conducting Beyond Visual Line of…" at bounding box center [352, 181] width 490 height 35
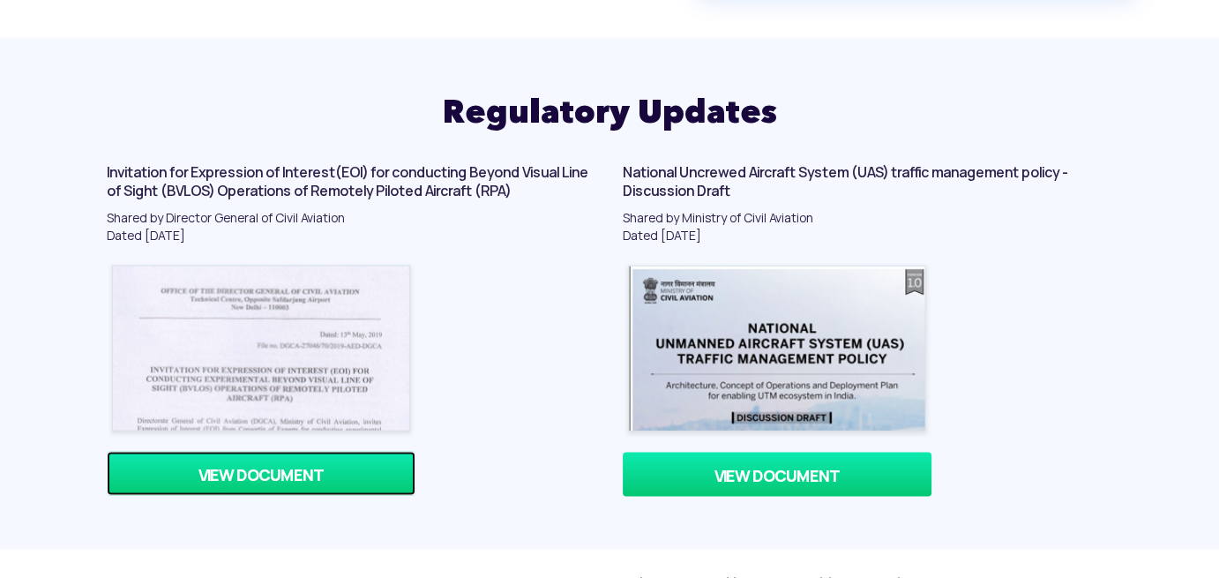
click at [276, 476] on link "VIEW DOCUMENT" at bounding box center [261, 473] width 309 height 44
